Goal: Task Accomplishment & Management: Manage account settings

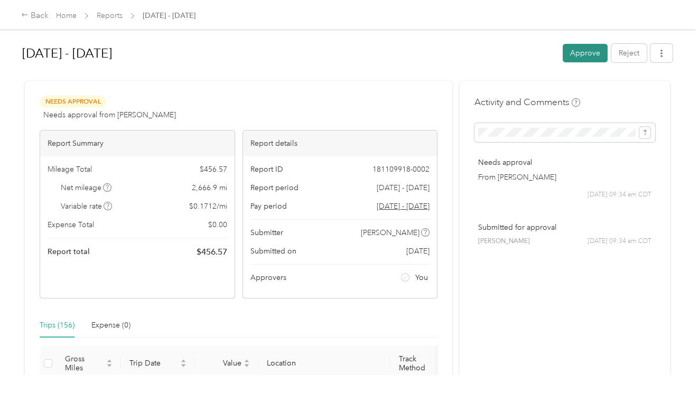
click at [587, 52] on button "Approve" at bounding box center [585, 53] width 45 height 18
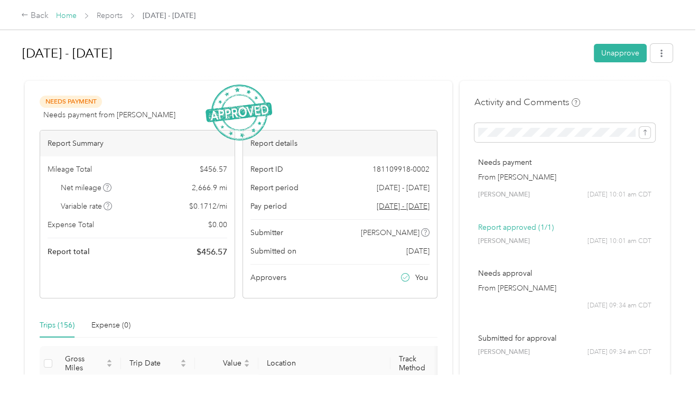
click at [67, 16] on link "Home" at bounding box center [66, 15] width 21 height 9
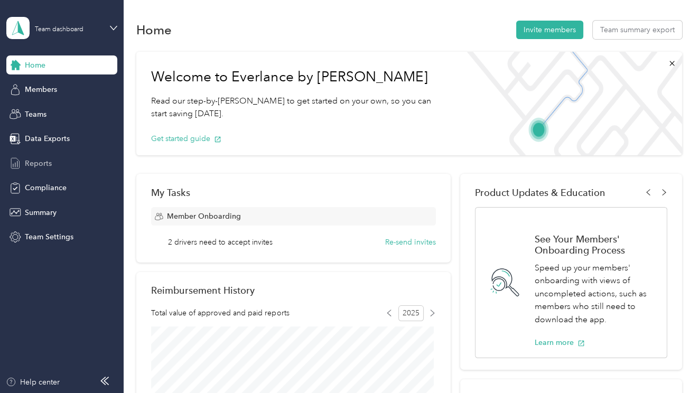
click at [38, 164] on span "Reports" at bounding box center [38, 163] width 27 height 11
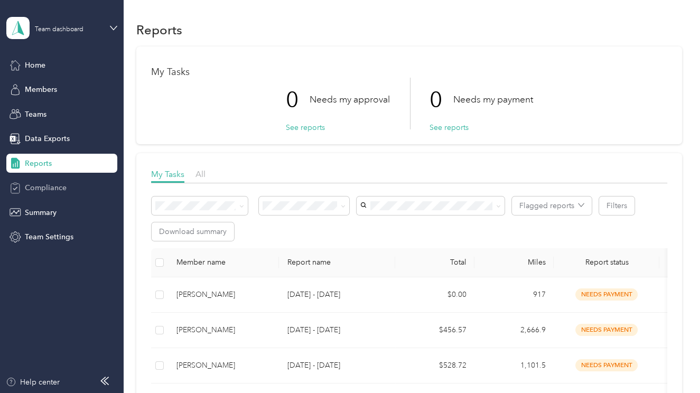
click at [49, 190] on span "Compliance" at bounding box center [46, 187] width 42 height 11
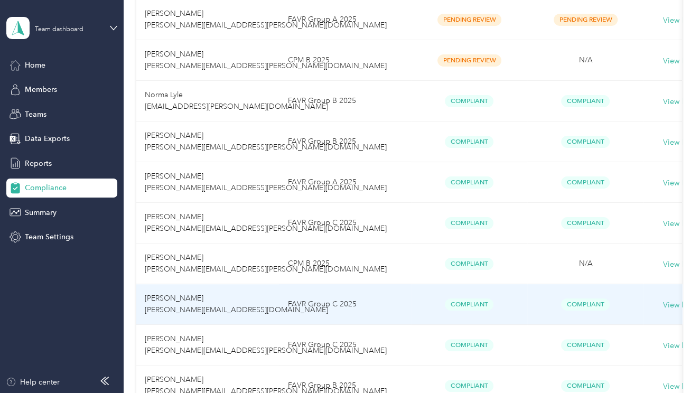
scroll to position [264, 0]
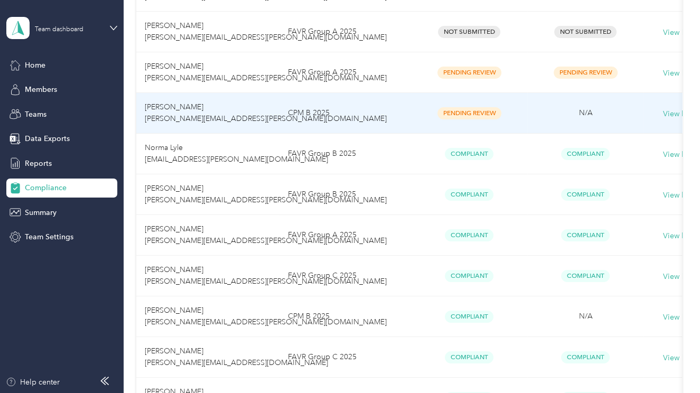
click at [474, 113] on span "Pending Review" at bounding box center [469, 113] width 64 height 12
click at [176, 110] on span "[PERSON_NAME] [PERSON_NAME][EMAIL_ADDRESS][PERSON_NAME][DOMAIN_NAME]" at bounding box center [266, 112] width 242 height 21
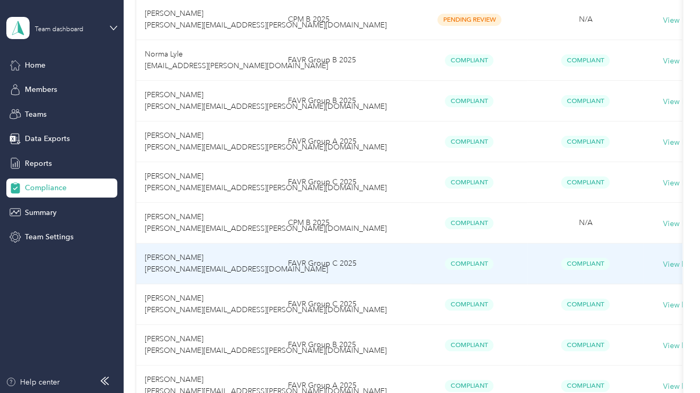
scroll to position [423, 0]
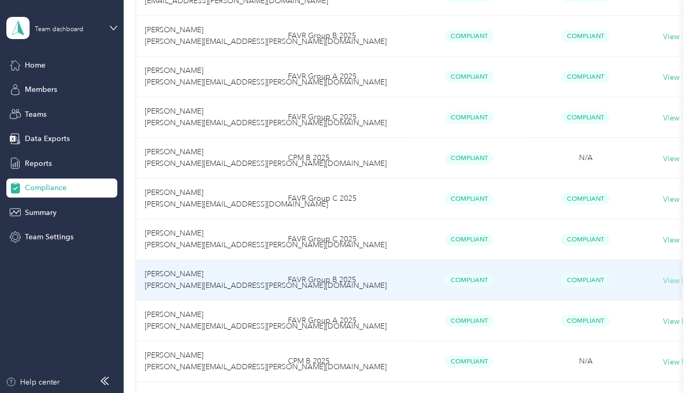
click at [676, 278] on button "View history" at bounding box center [682, 281] width 41 height 12
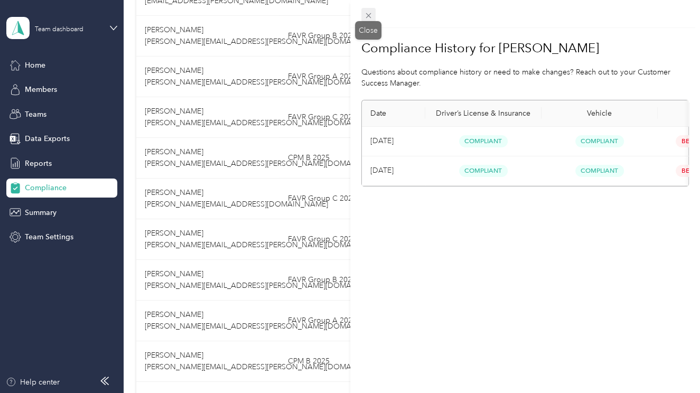
click at [367, 14] on icon at bounding box center [368, 15] width 5 height 5
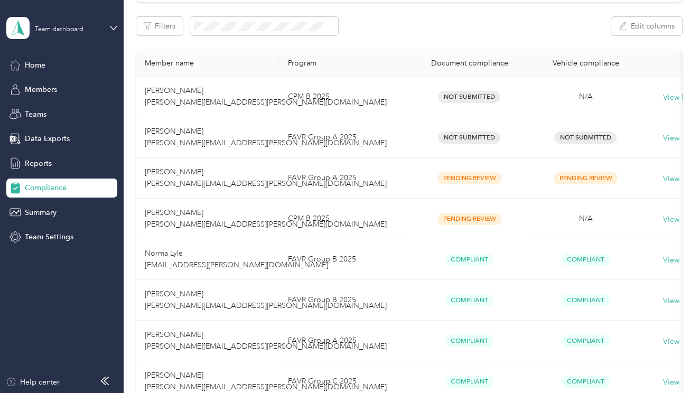
scroll to position [0, 0]
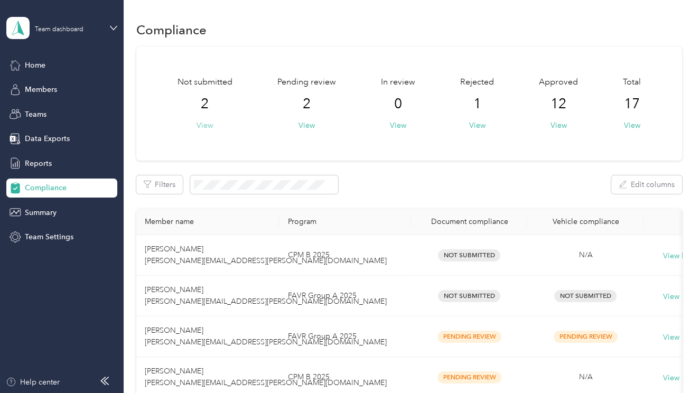
click at [205, 126] on button "View" at bounding box center [205, 125] width 16 height 11
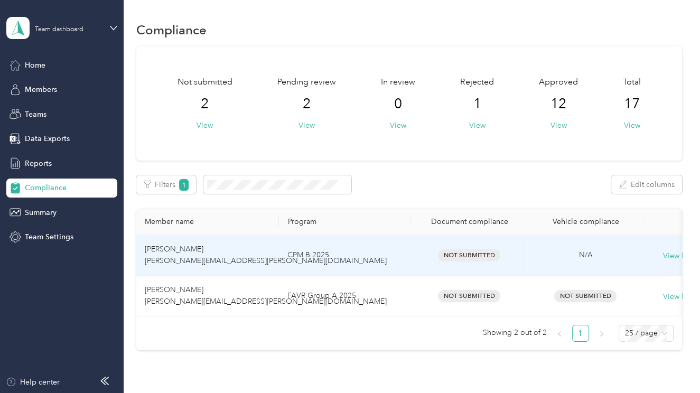
click at [242, 259] on td "[PERSON_NAME] [PERSON_NAME][EMAIL_ADDRESS][PERSON_NAME][DOMAIN_NAME]" at bounding box center [207, 255] width 143 height 41
click at [468, 255] on span "Not Submitted" at bounding box center [469, 255] width 62 height 12
click at [667, 255] on button "View history" at bounding box center [682, 256] width 41 height 12
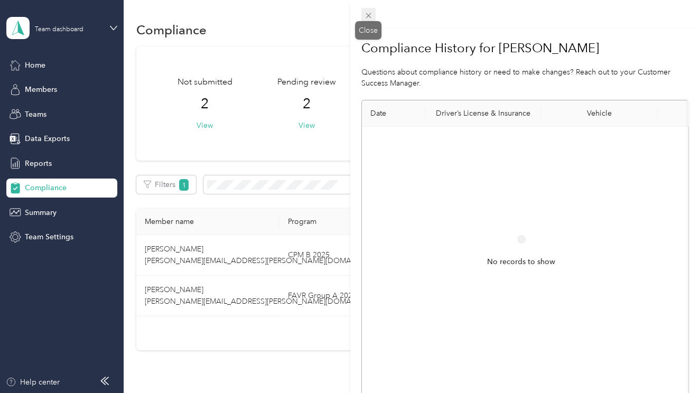
click at [370, 15] on icon at bounding box center [368, 15] width 9 height 9
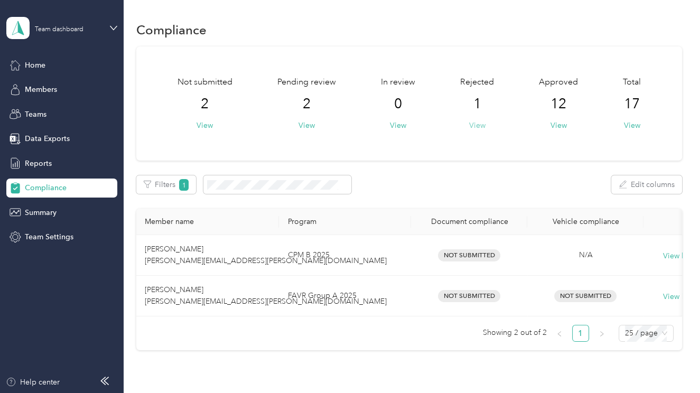
click at [477, 124] on button "View" at bounding box center [477, 125] width 16 height 11
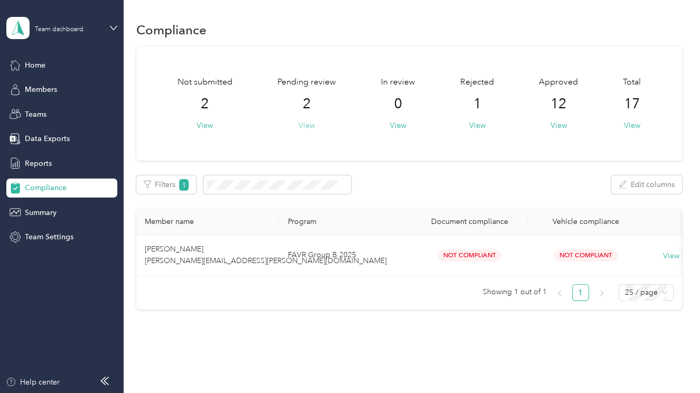
click at [307, 126] on button "View" at bounding box center [306, 125] width 16 height 11
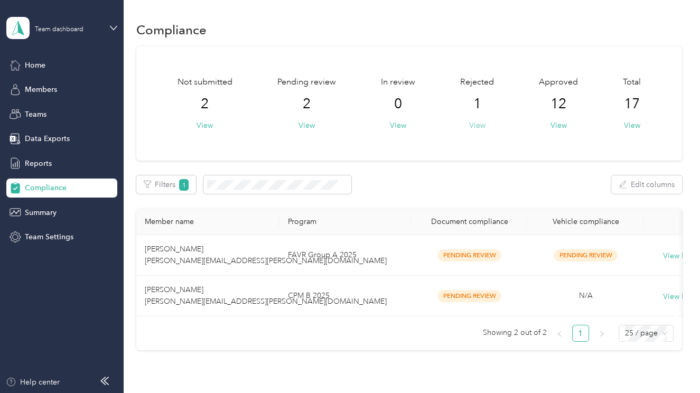
click at [477, 125] on button "View" at bounding box center [477, 125] width 16 height 11
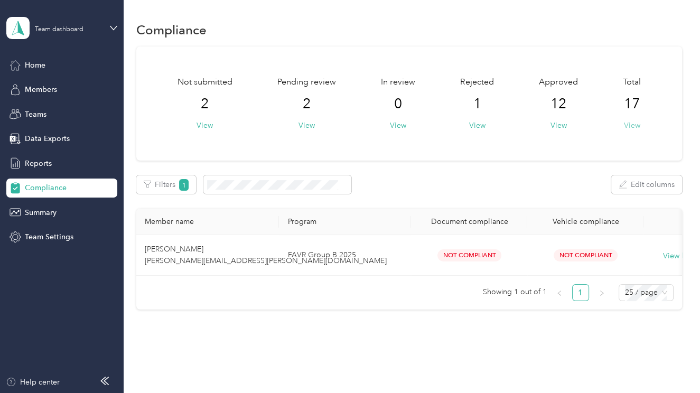
click at [629, 126] on button "View" at bounding box center [631, 125] width 16 height 11
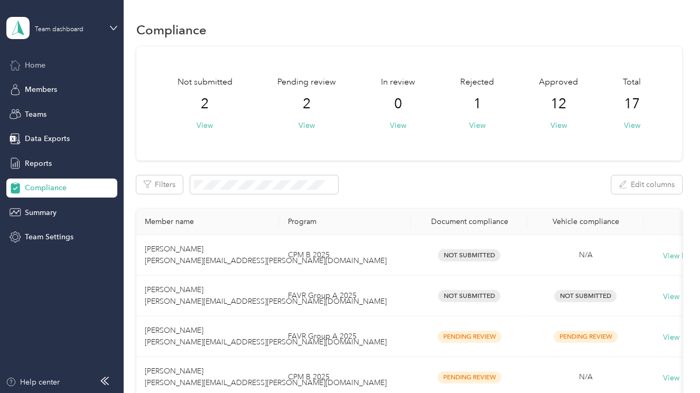
click at [27, 63] on span "Home" at bounding box center [35, 65] width 21 height 11
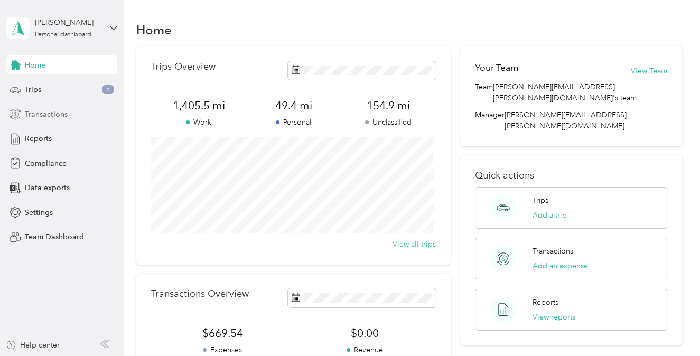
click at [44, 116] on span "Transactions" at bounding box center [46, 114] width 43 height 11
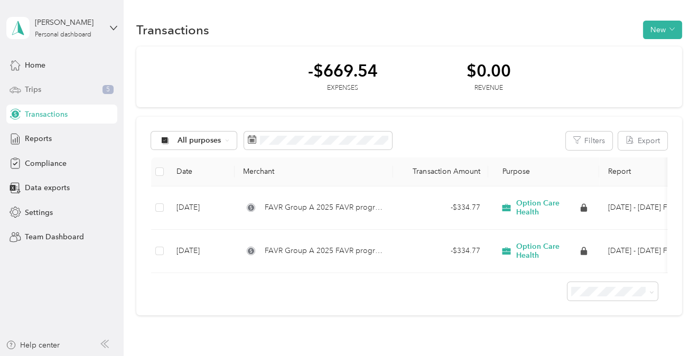
click at [34, 88] on span "Trips" at bounding box center [33, 89] width 16 height 11
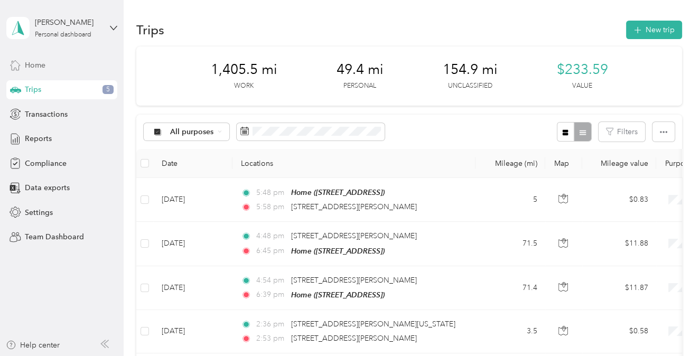
click at [29, 65] on span "Home" at bounding box center [35, 65] width 21 height 11
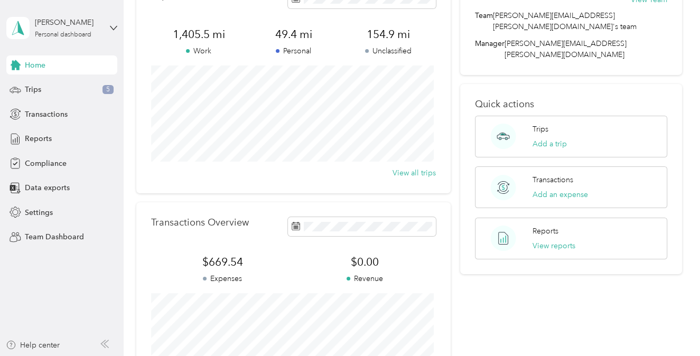
scroll to position [158, 0]
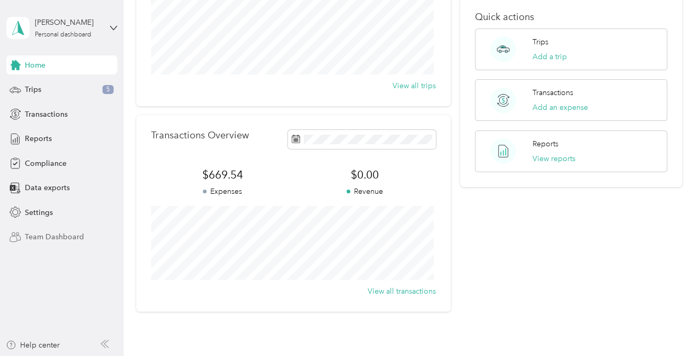
click at [53, 238] on span "Team Dashboard" at bounding box center [54, 236] width 59 height 11
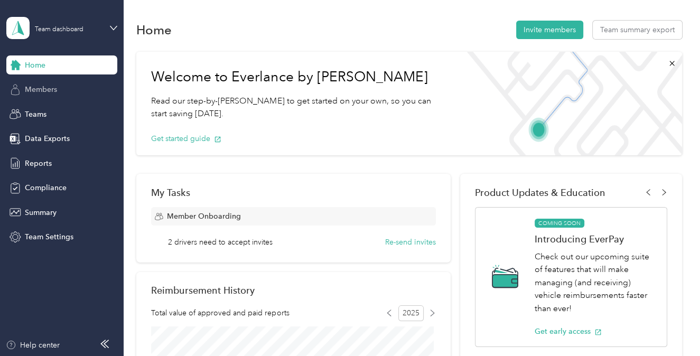
click at [49, 93] on span "Members" at bounding box center [41, 89] width 32 height 11
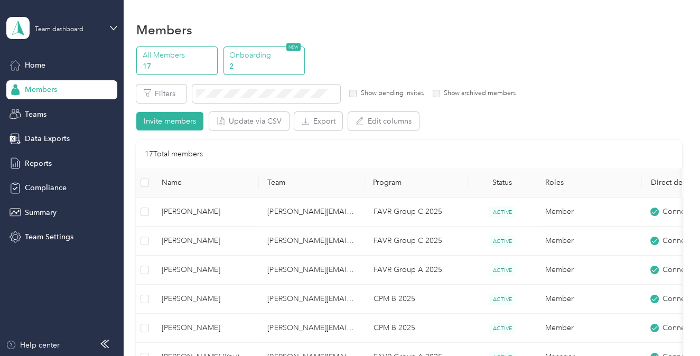
click at [240, 54] on p "Onboarding" at bounding box center [265, 55] width 72 height 11
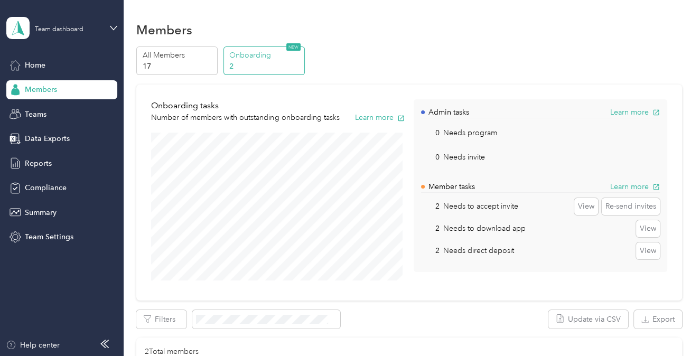
scroll to position [211, 0]
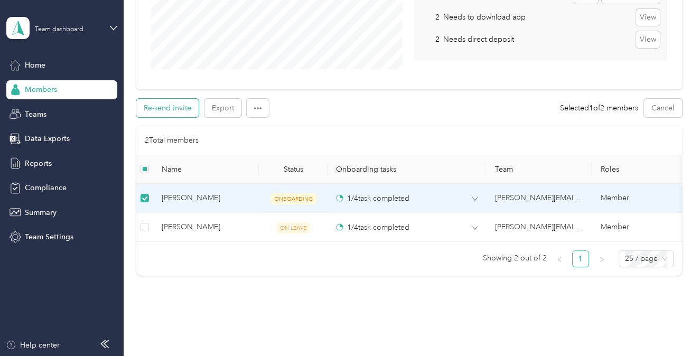
click at [178, 107] on button "Re-send invite" at bounding box center [167, 108] width 62 height 18
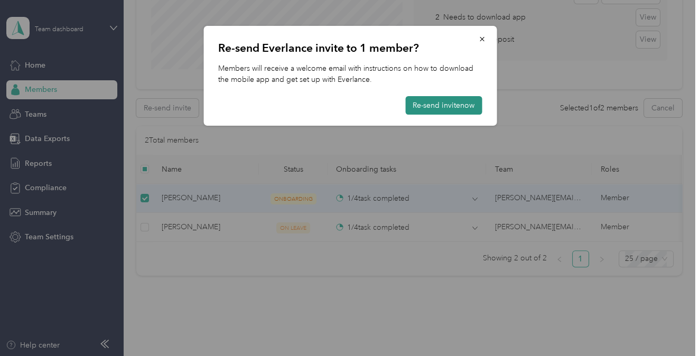
click at [448, 105] on button "Re-send invite now" at bounding box center [443, 105] width 77 height 18
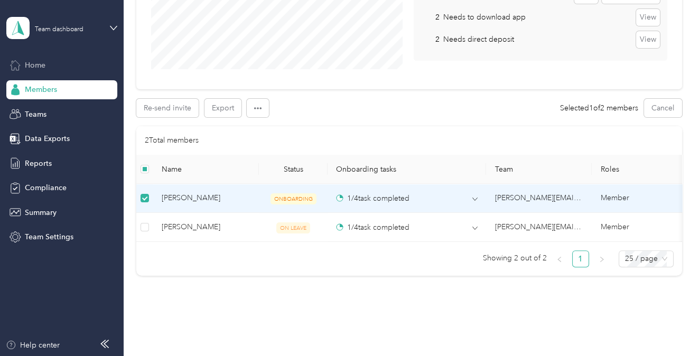
click at [35, 69] on span "Home" at bounding box center [35, 65] width 21 height 11
